Goal: Task Accomplishment & Management: Manage account settings

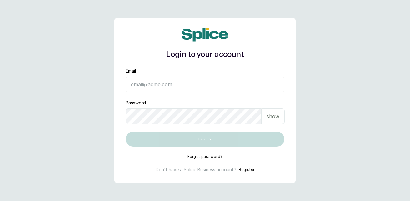
type input "[EMAIL_ADDRESS][DOMAIN_NAME]"
click at [272, 118] on p "show" at bounding box center [272, 115] width 13 height 7
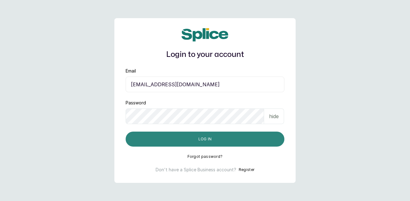
click at [260, 135] on button "Log in" at bounding box center [204, 138] width 159 height 15
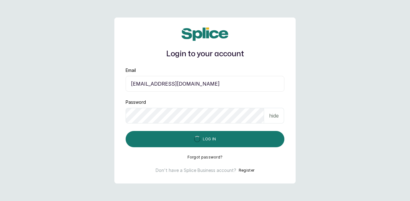
click at [277, 108] on div "hide" at bounding box center [274, 116] width 20 height 16
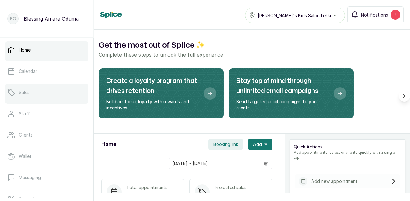
click at [23, 91] on p "Sales" at bounding box center [24, 92] width 11 height 6
